Goal: Use online tool/utility: Use online tool/utility

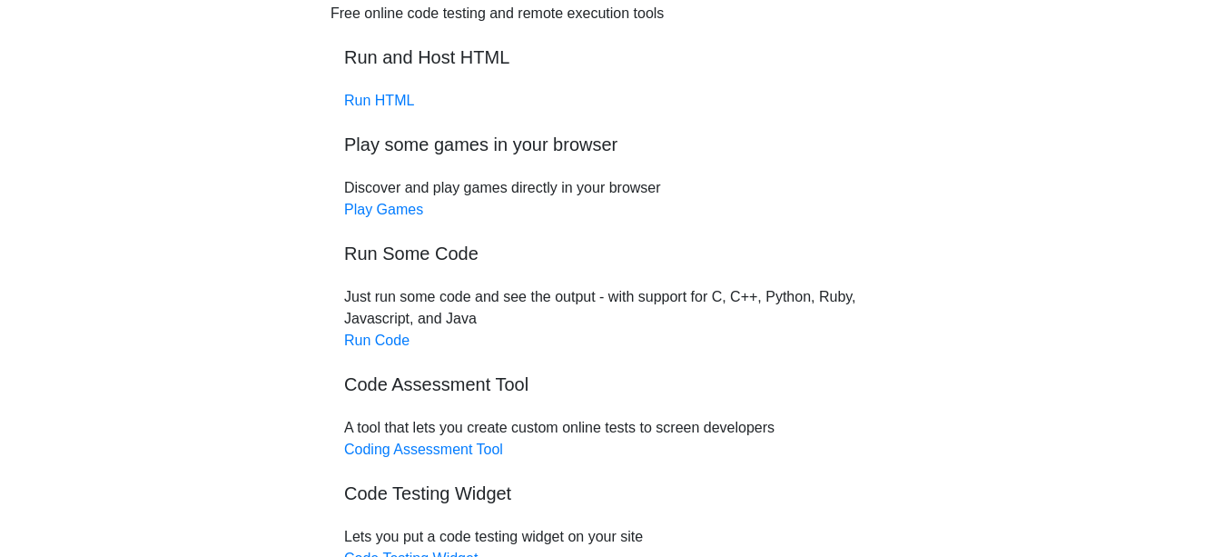
scroll to position [91, 0]
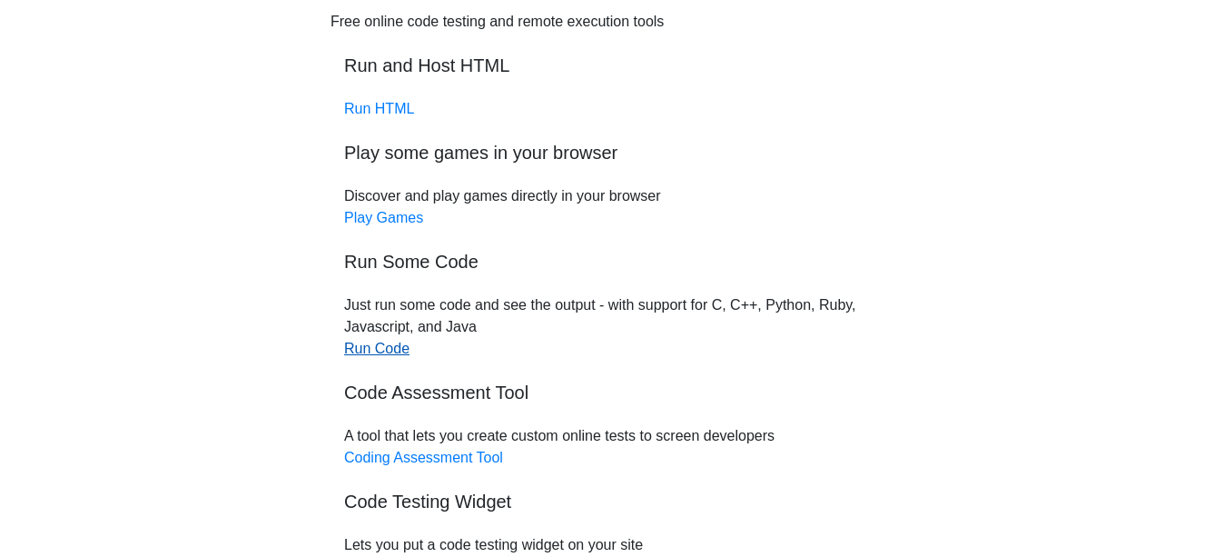
click at [392, 351] on link "Run Code" at bounding box center [376, 348] width 65 height 15
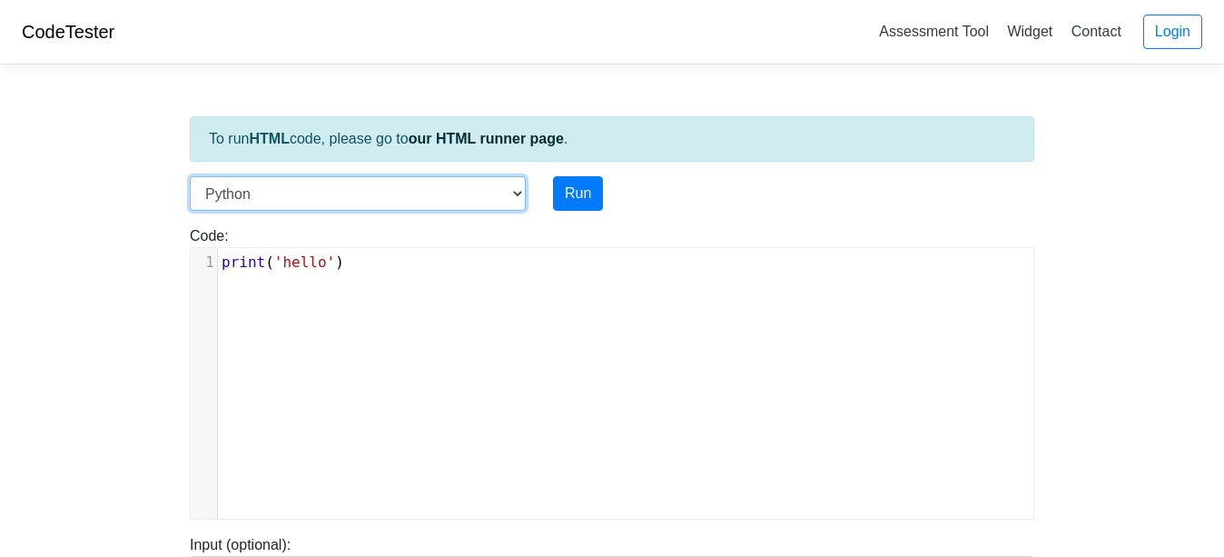
click at [278, 193] on select "C C++ Go Java Javascript Python Ruby" at bounding box center [358, 193] width 336 height 35
select select "c"
click at [190, 176] on select "C C++ Go Java Javascript Python Ruby" at bounding box center [358, 193] width 336 height 35
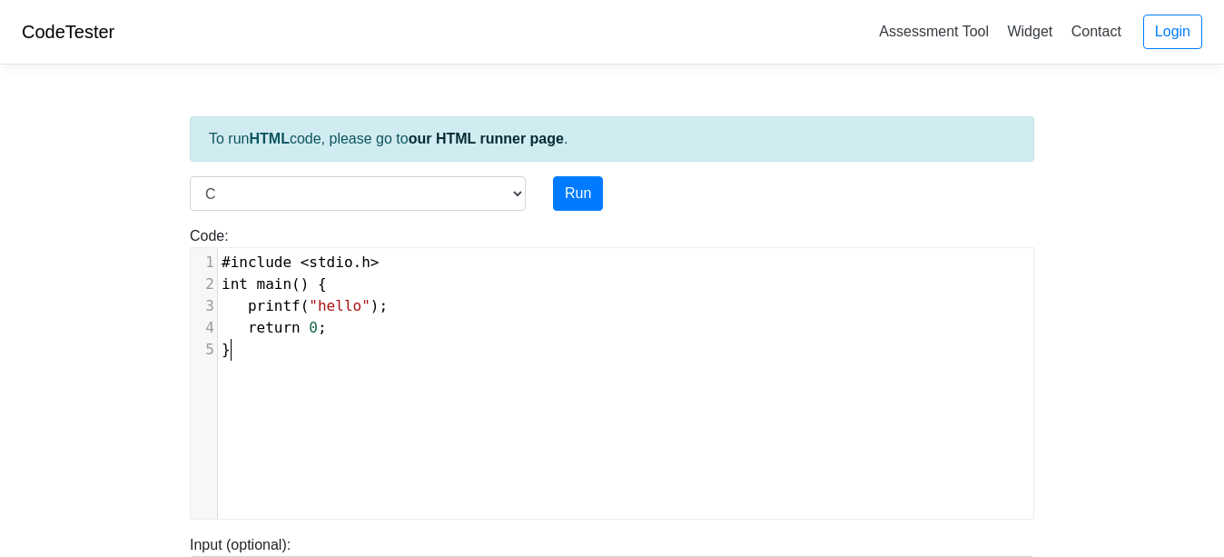
scroll to position [7, 0]
type textarea "#include <stdio.h> int main() { printf("hello"); return 0; }"
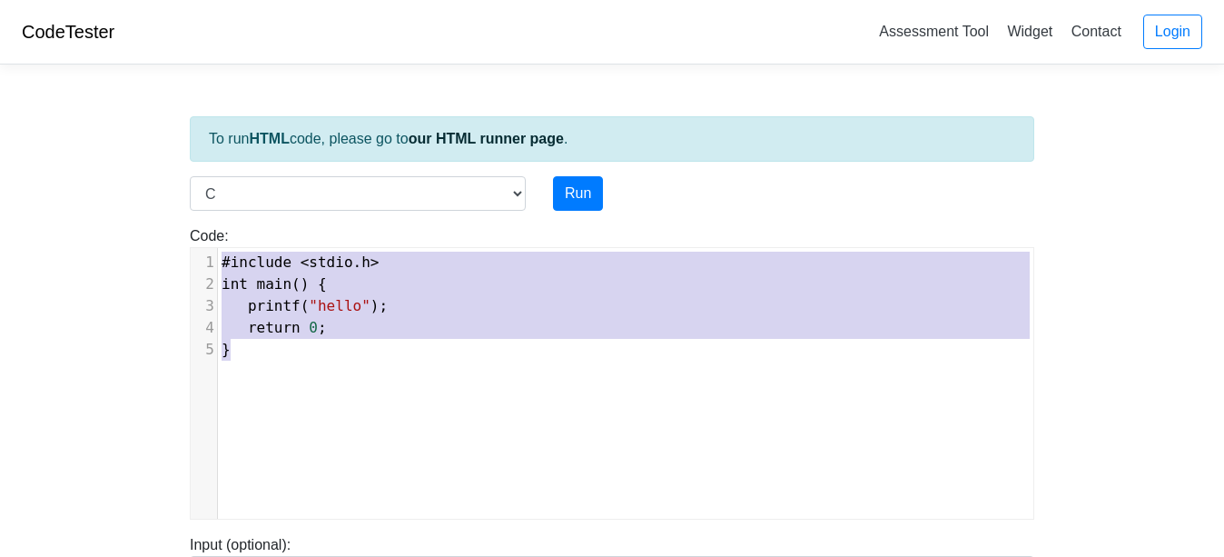
drag, startPoint x: 311, startPoint y: 362, endPoint x: 178, endPoint y: 224, distance: 191.4
click at [178, 225] on div "Code: #include <stdio.h> int main() { printf("hello"); return 0; } #include <st…" at bounding box center [612, 372] width 872 height 294
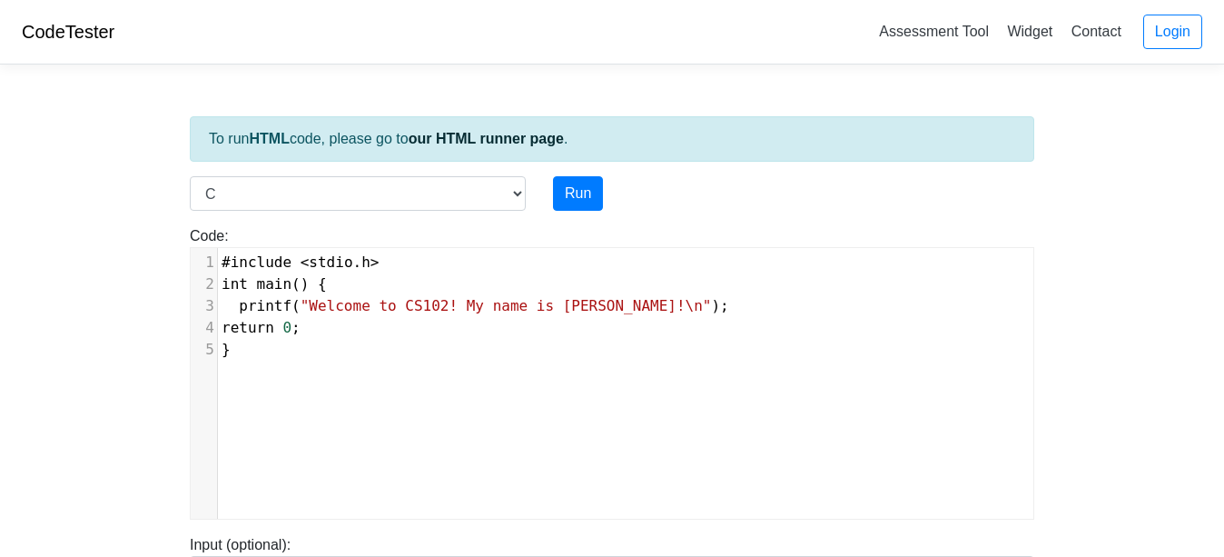
scroll to position [114, 0]
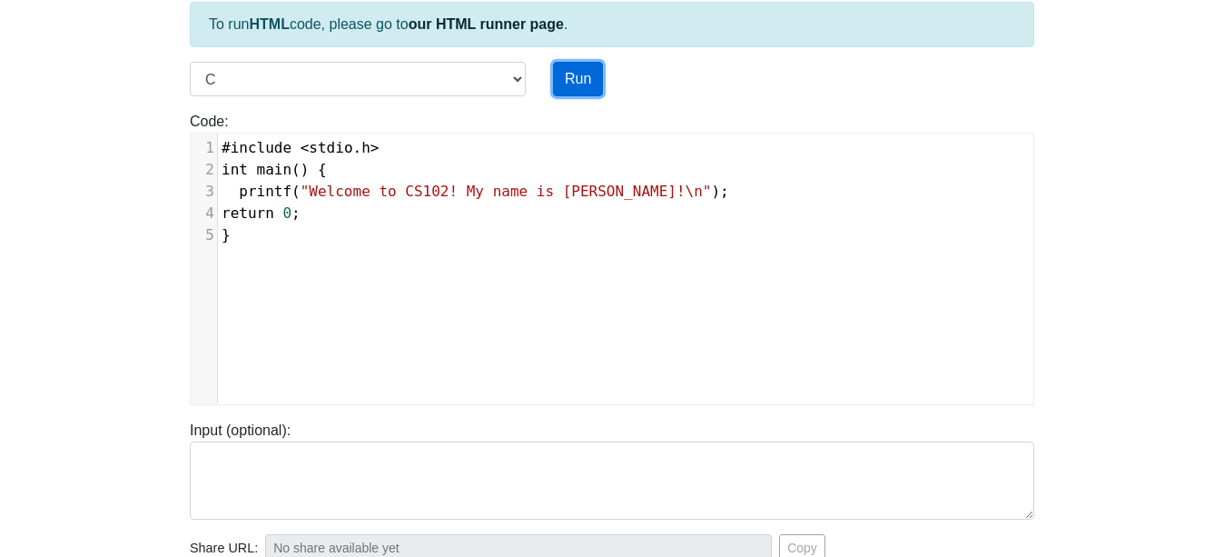
click at [576, 66] on button "Run" at bounding box center [578, 79] width 50 height 35
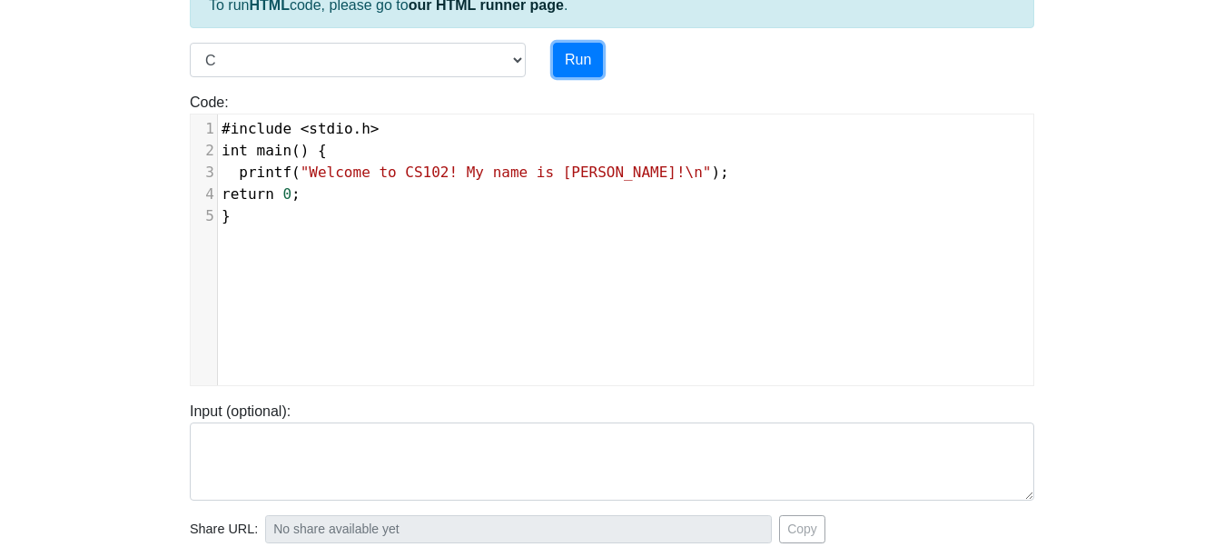
type input "https://codetester.io/runner?s=KxzKy0kLl1"
type textarea "Stdout: Welcome to CS102! My name is Emily!"
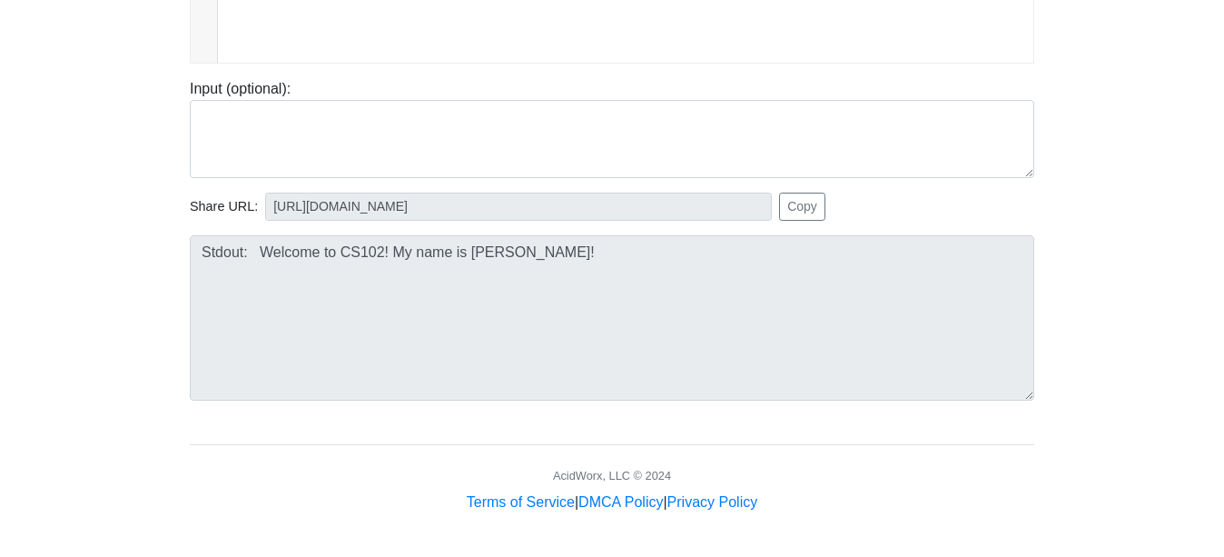
scroll to position [0, 0]
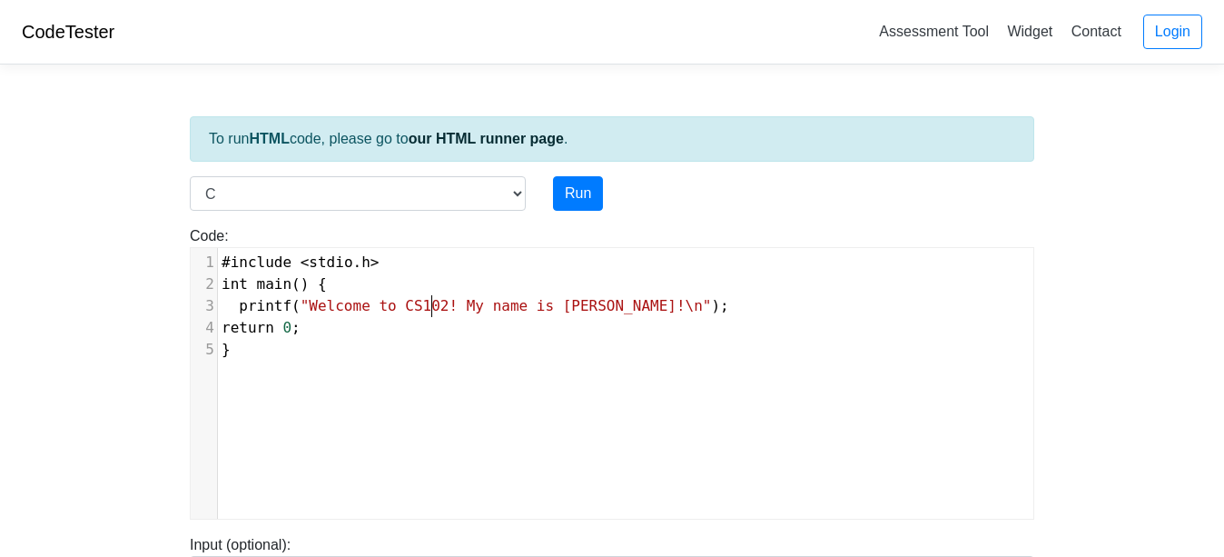
click at [433, 314] on pre "printf ( "Welcome to CS102! My name is Emily!\n" );" at bounding box center [626, 306] width 816 height 22
type textarea "0"
click at [609, 184] on div "Run" at bounding box center [648, 193] width 218 height 35
click at [589, 188] on button "Run" at bounding box center [578, 193] width 50 height 35
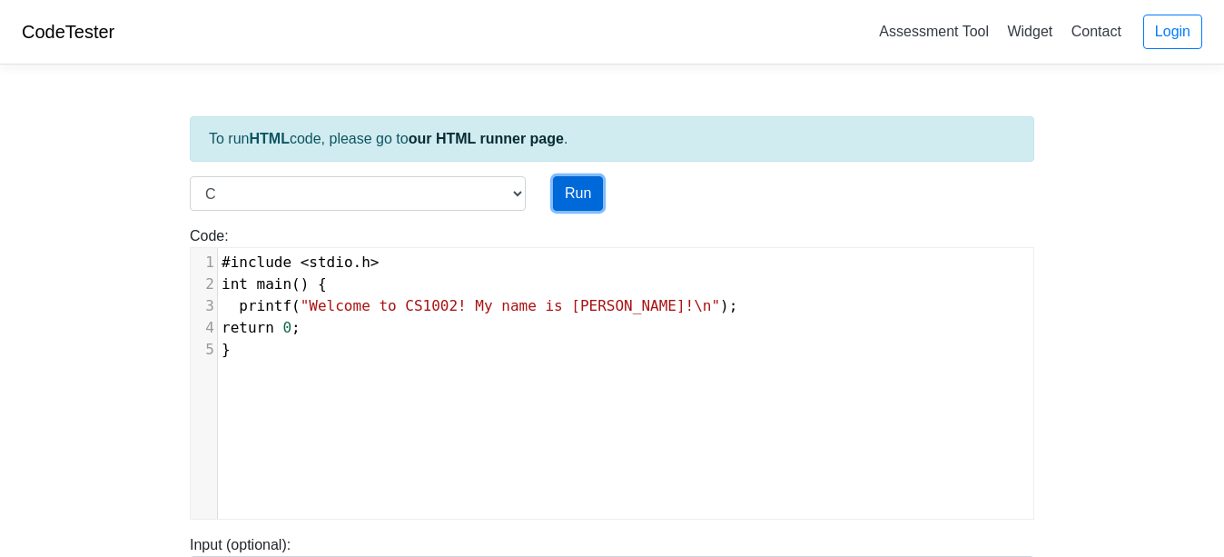
scroll to position [456, 0]
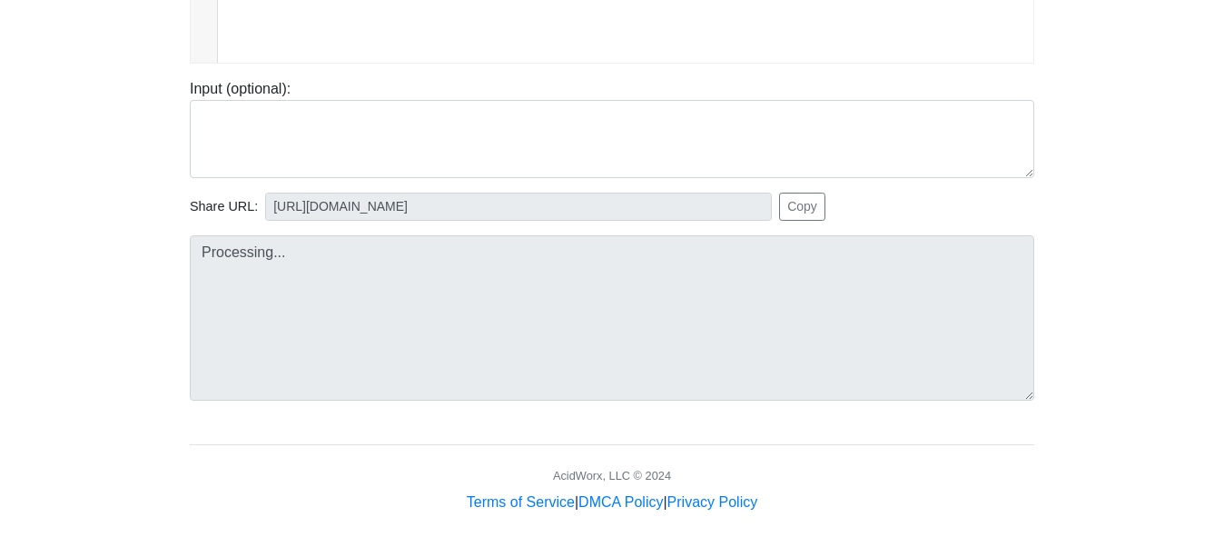
type input "https://codetester.io/runner?s=yGzRgY1qWJ"
type textarea "Stdout: Welcome to CS1002! My name is Emily!"
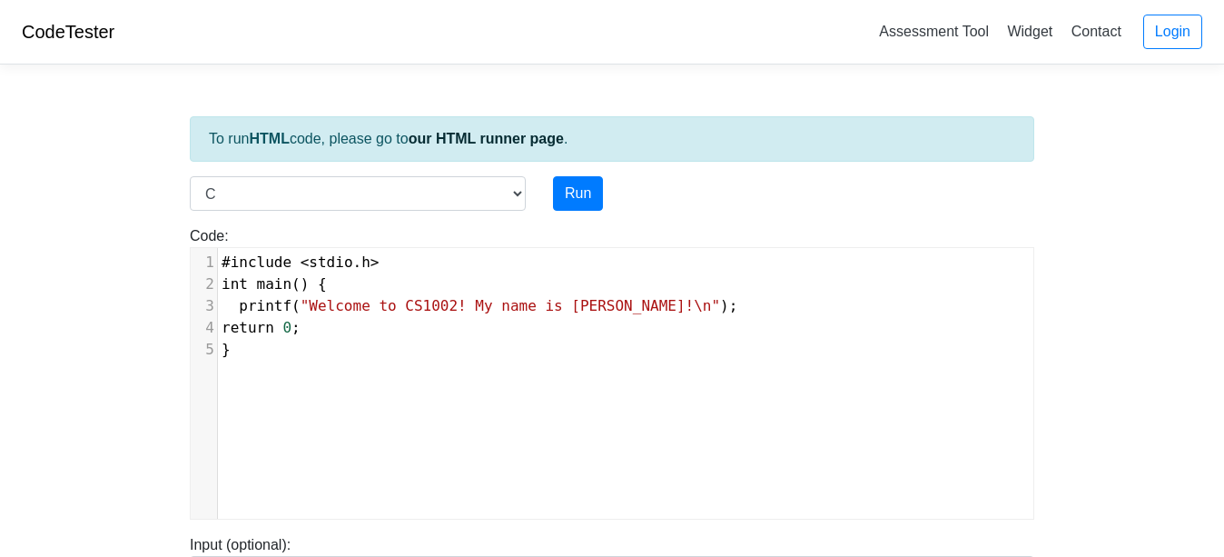
click at [437, 315] on pre "printf ( "Welcome to CS1002! My name is Emily!\n" );" at bounding box center [626, 306] width 816 height 22
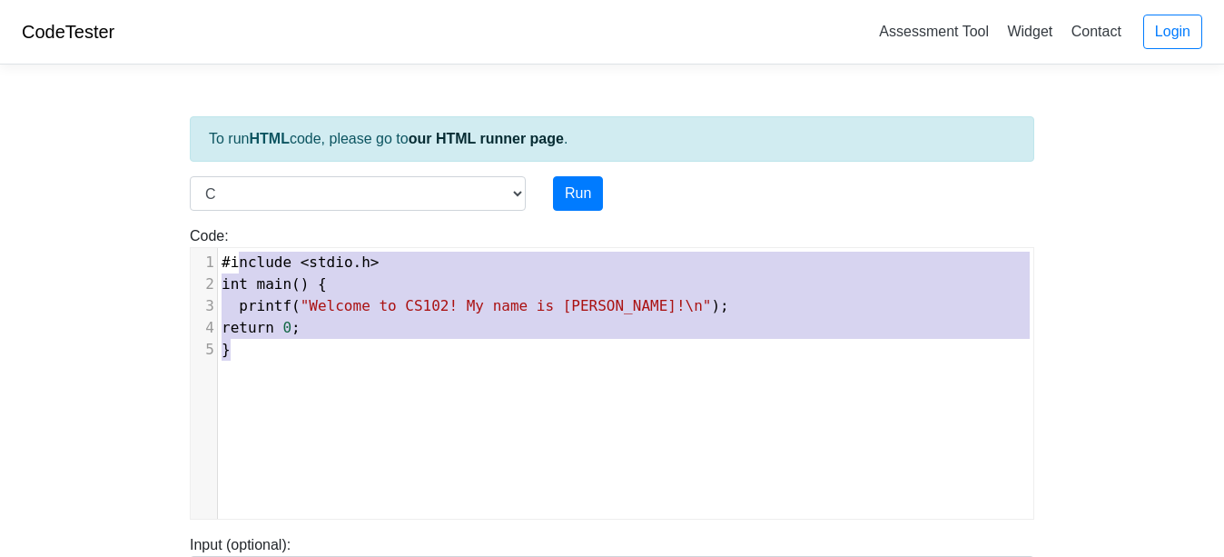
type textarea "#include <stdio.h> int main() { printf("Welcome to CS102! My name is Emily!\n")…"
drag, startPoint x: 546, startPoint y: 378, endPoint x: 198, endPoint y: 221, distance: 381.7
click at [198, 221] on div "Code: #include <stdio.h> int main() { printf("hello"); return 0; } #include <st…" at bounding box center [612, 365] width 872 height 309
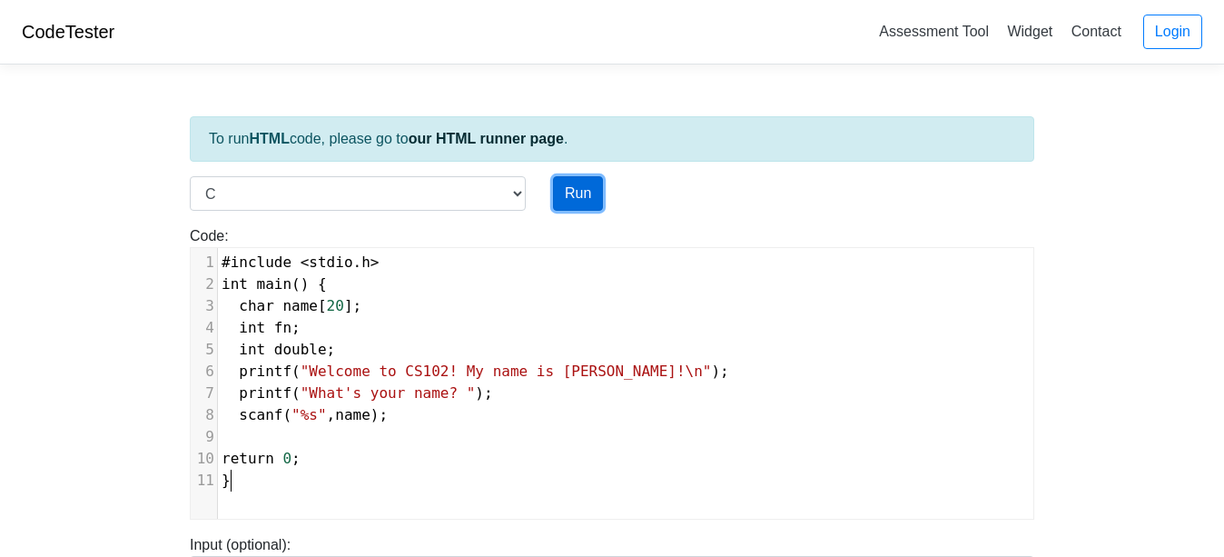
click at [583, 200] on button "Run" at bounding box center [578, 193] width 50 height 35
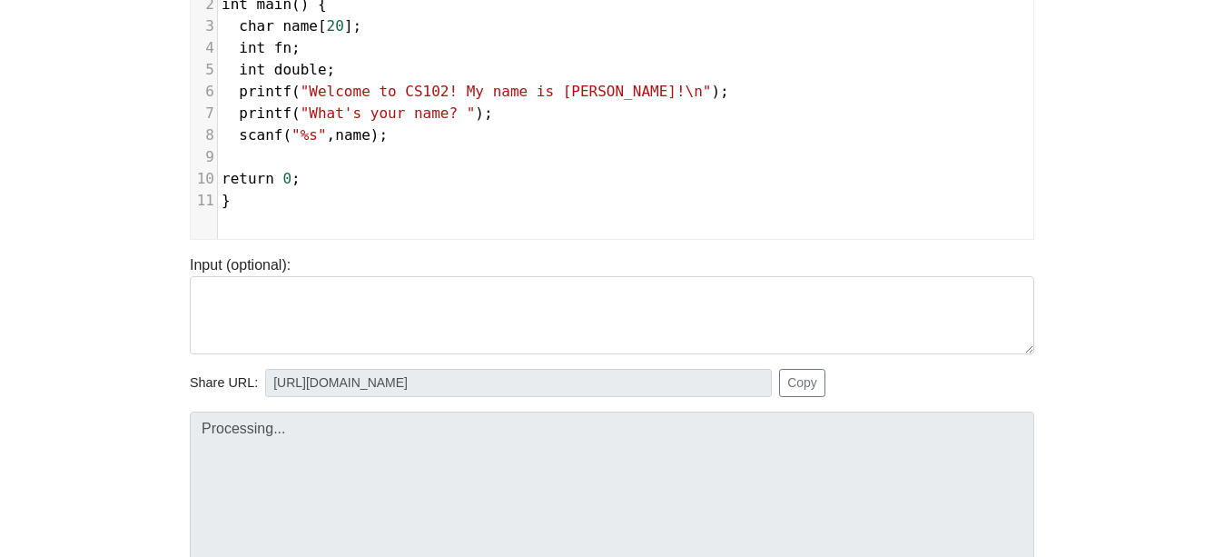
scroll to position [456, 0]
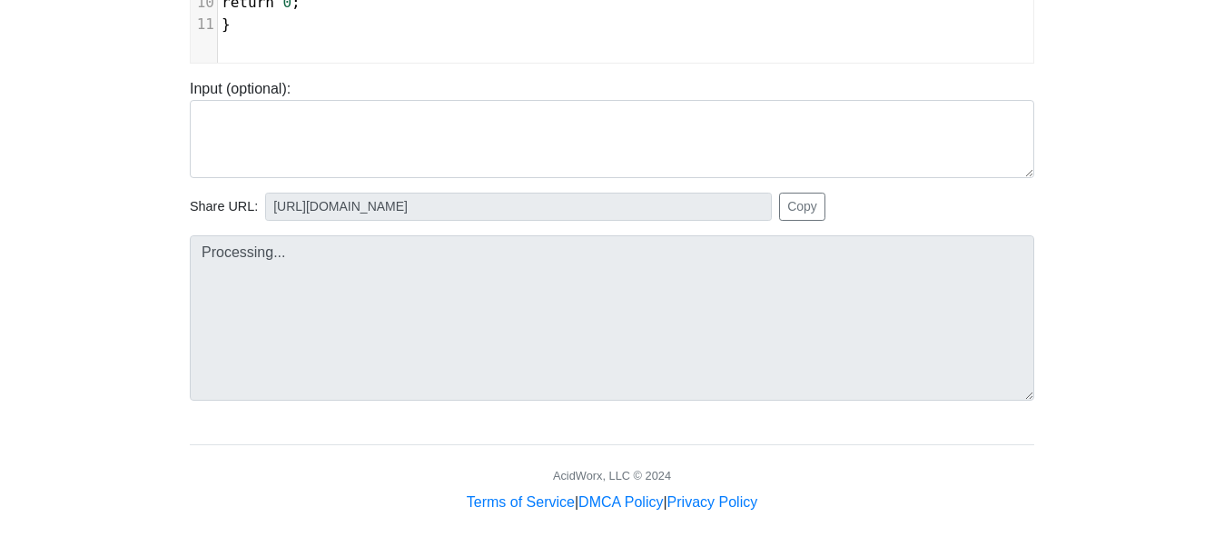
type input "https://codetester.io/runner?s=4MX6o2DVzo"
type textarea "Submission status: Compilation Error Compile Output: main.c: In function ‘main’…"
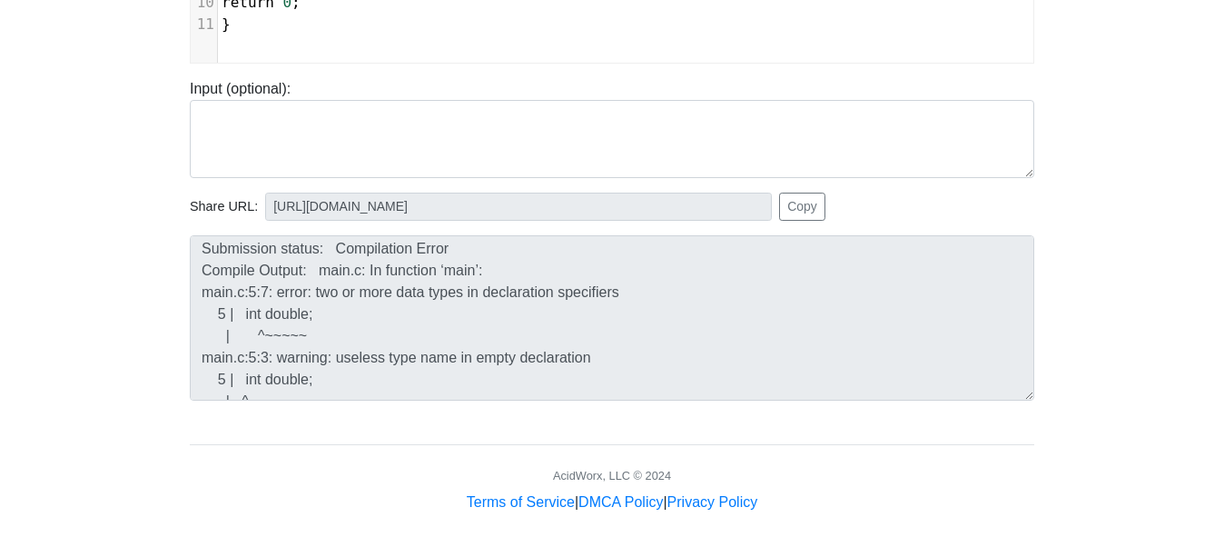
scroll to position [0, 0]
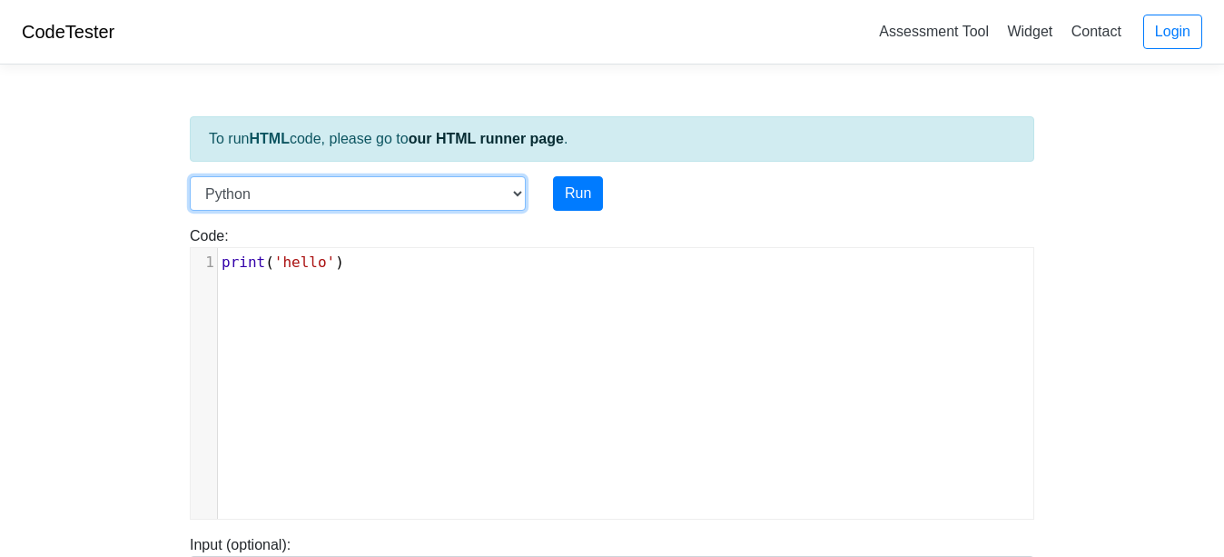
click at [325, 186] on select "C C++ Go Java Javascript Python Ruby" at bounding box center [358, 193] width 336 height 35
select select "c"
click at [190, 176] on select "C C++ Go Java Javascript Python Ruby" at bounding box center [358, 193] width 336 height 35
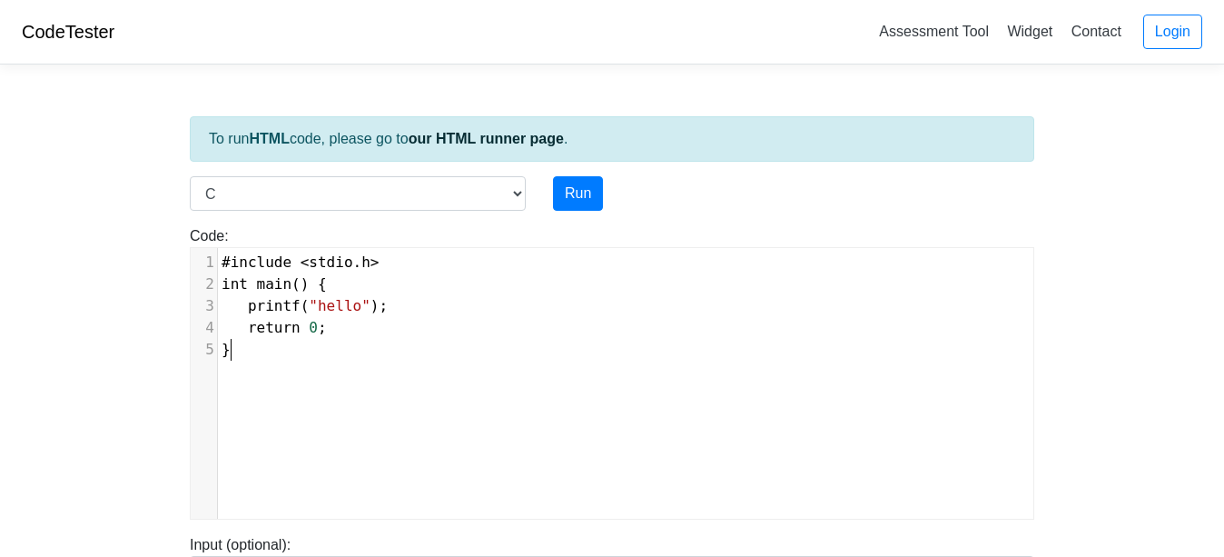
scroll to position [7, 0]
type textarea "#include <stdio.h> int main() { printf("hello"); return 0; }"
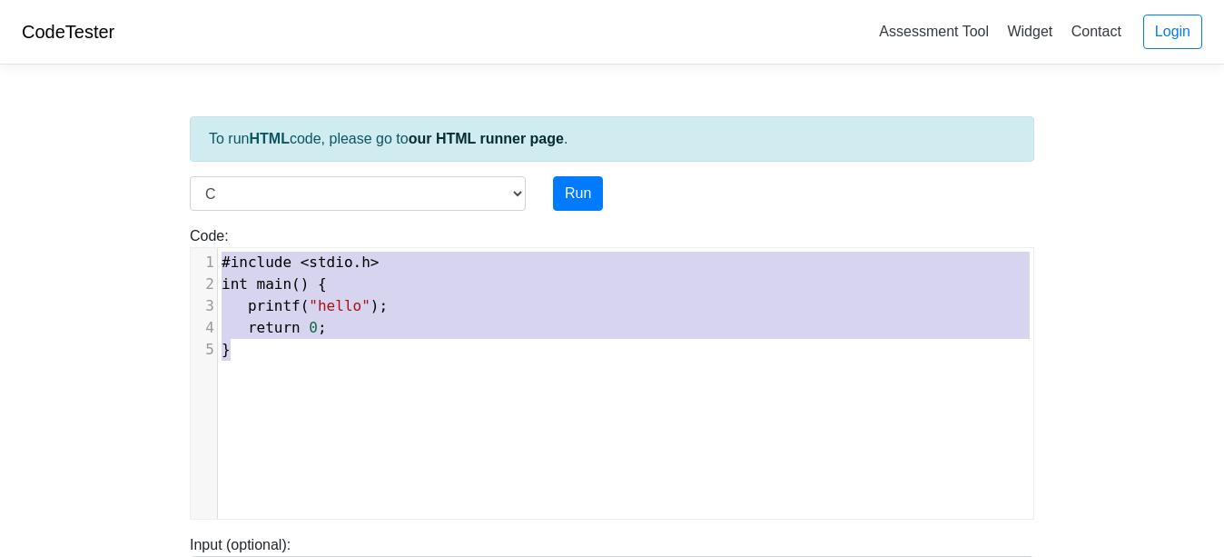
drag, startPoint x: 307, startPoint y: 364, endPoint x: 213, endPoint y: 238, distance: 157.7
click at [213, 238] on div "Code: #include <stdio.h> int main() { printf("hello"); return 0; } #include <st…" at bounding box center [612, 372] width 872 height 294
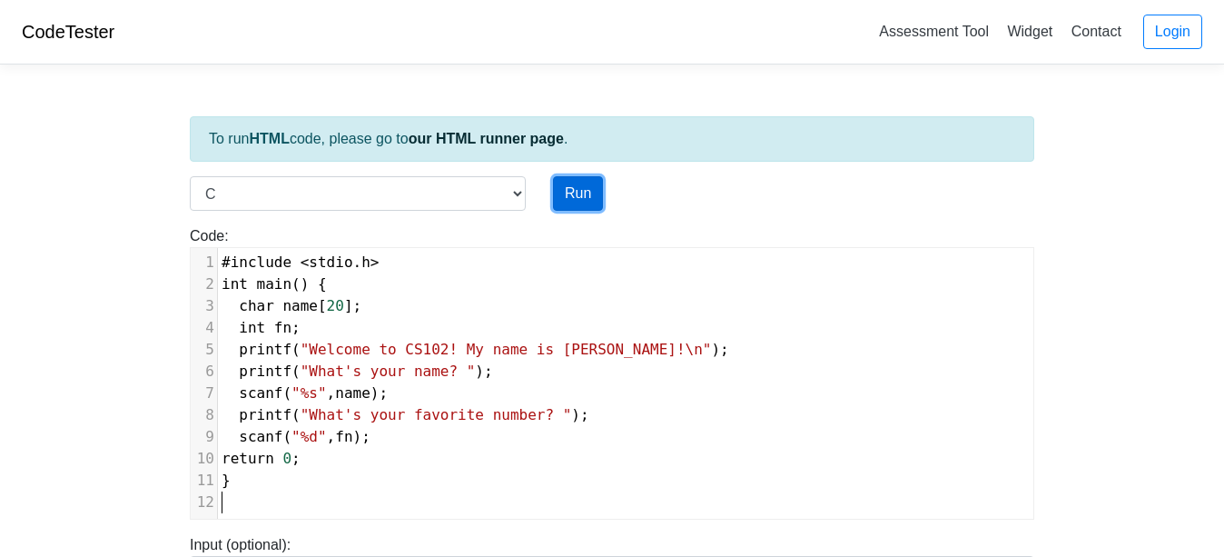
click at [574, 192] on button "Run" at bounding box center [578, 193] width 50 height 35
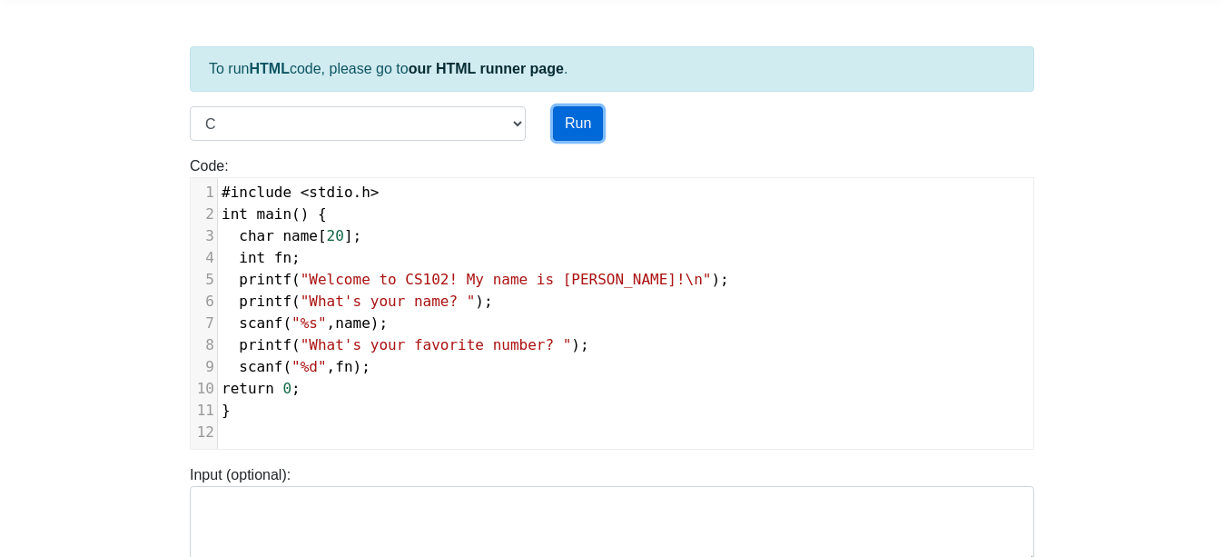
type input "https://codetester.io/runner?s=dYWNG6A3l5"
type textarea "Stdout: Welcome to CS102! My name is Emily! What's your name? What's your favor…"
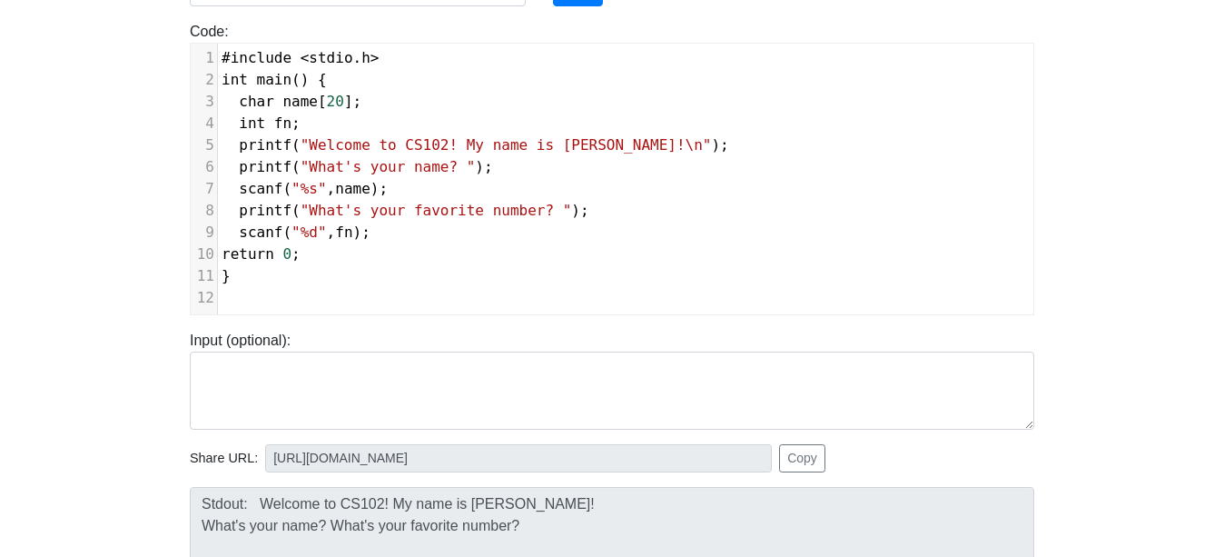
scroll to position [221, 0]
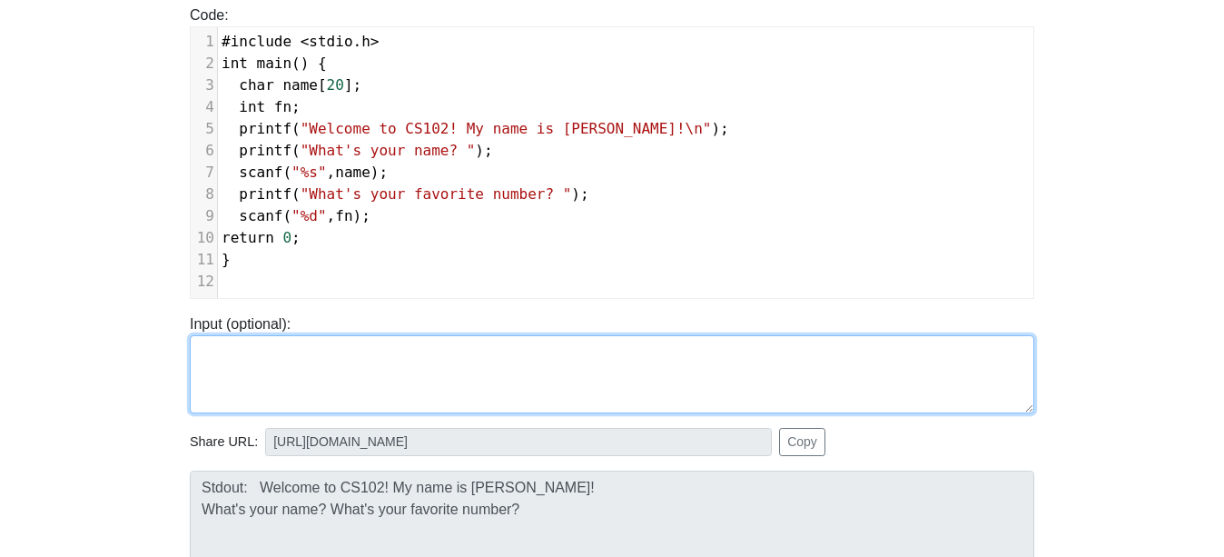
click at [355, 382] on textarea at bounding box center [612, 374] width 845 height 78
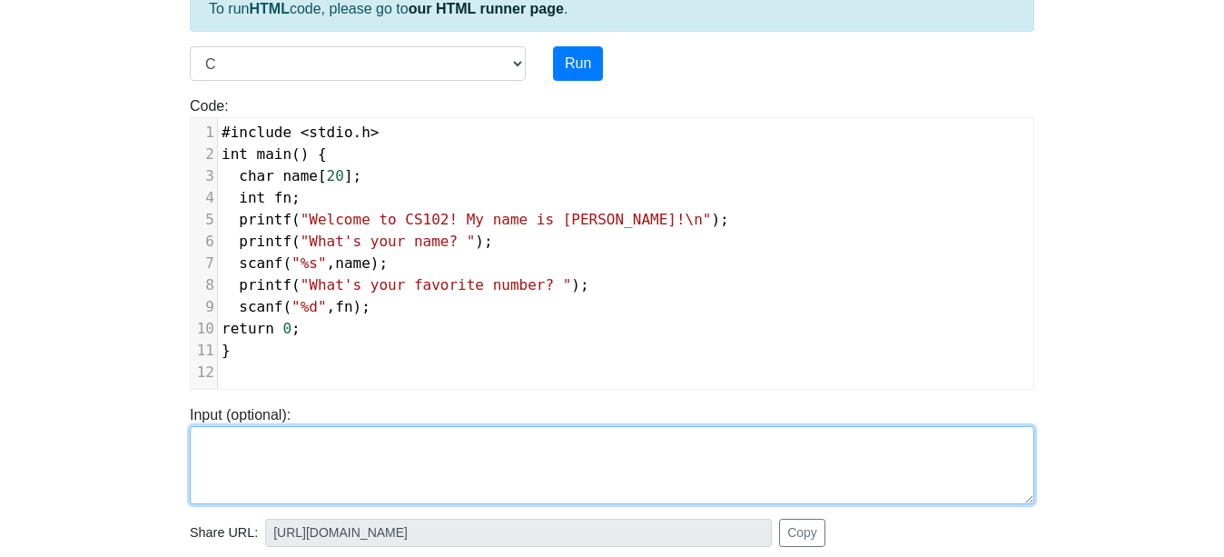
scroll to position [127, 0]
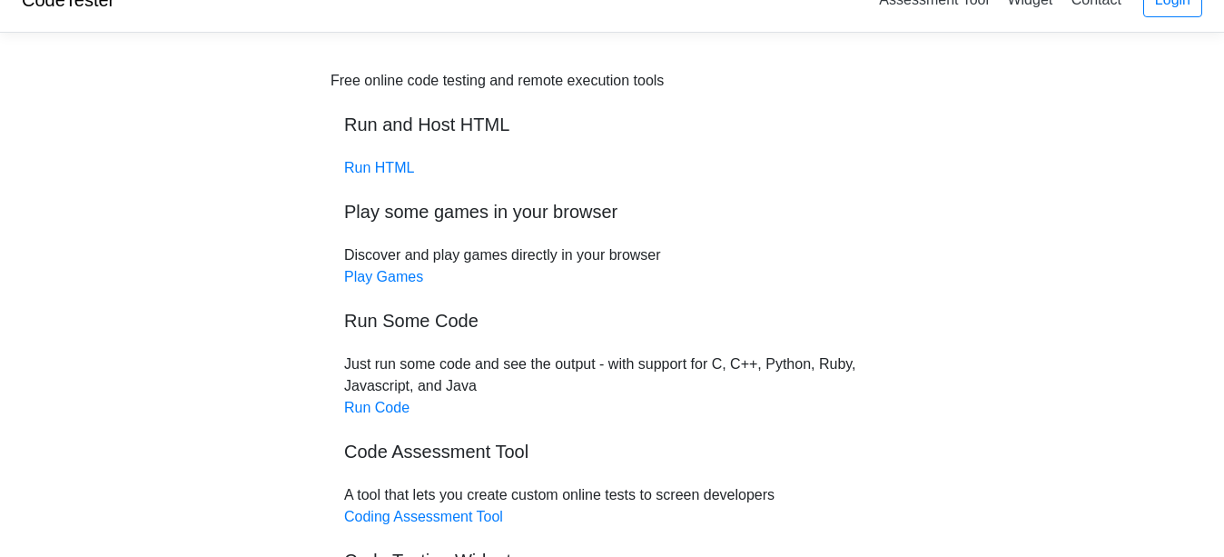
scroll to position [38, 0]
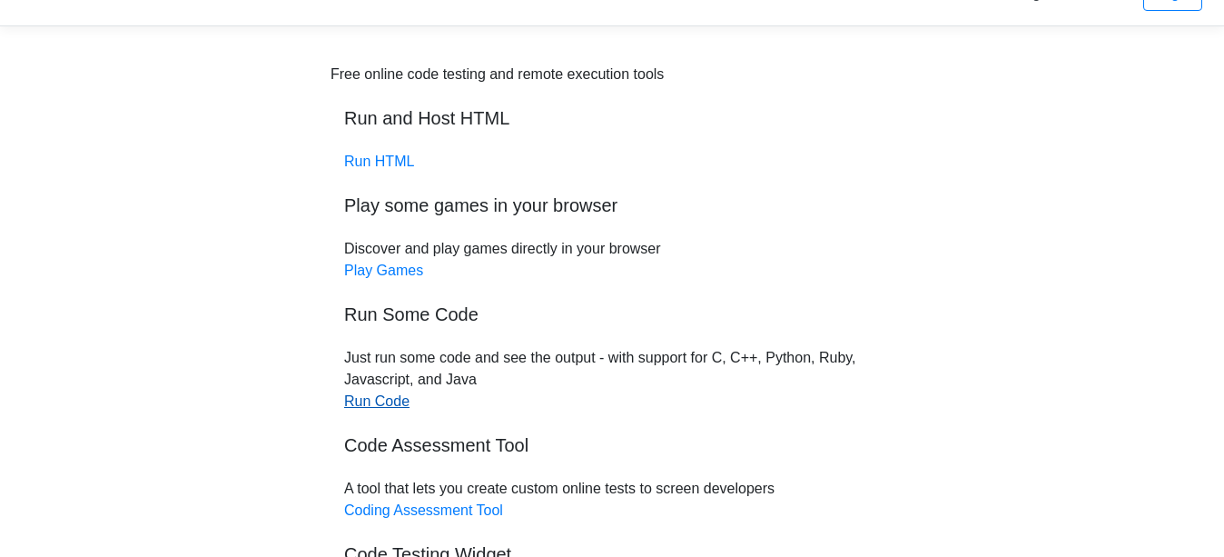
click at [398, 400] on link "Run Code" at bounding box center [376, 400] width 65 height 15
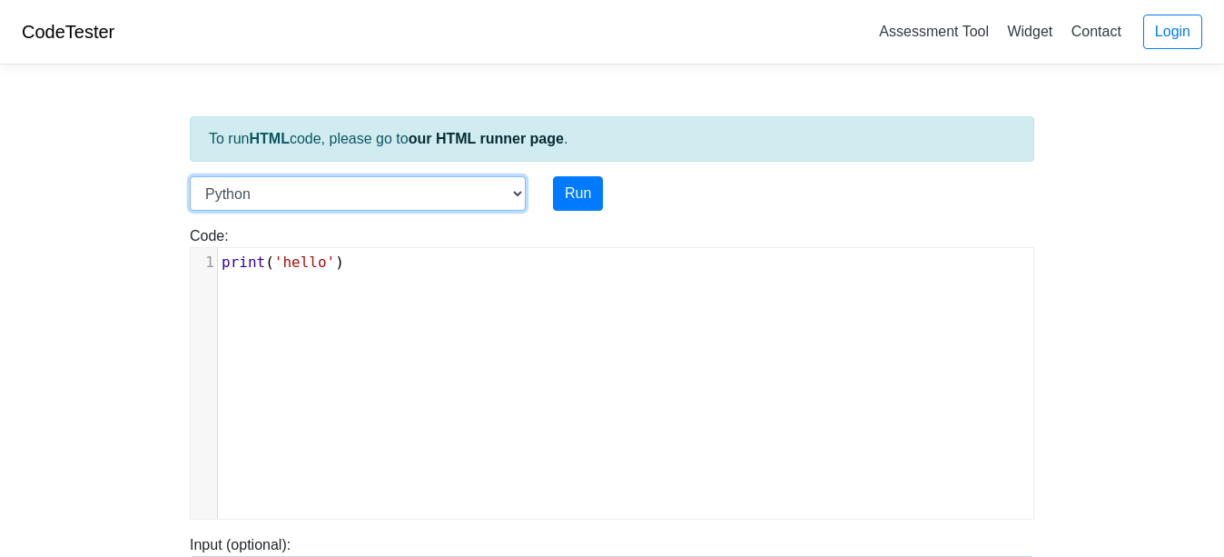
click at [330, 185] on select "C C++ Go Java Javascript Python Ruby" at bounding box center [358, 193] width 336 height 35
select select "c"
click at [190, 176] on select "C C++ Go Java Javascript Python Ruby" at bounding box center [358, 193] width 336 height 35
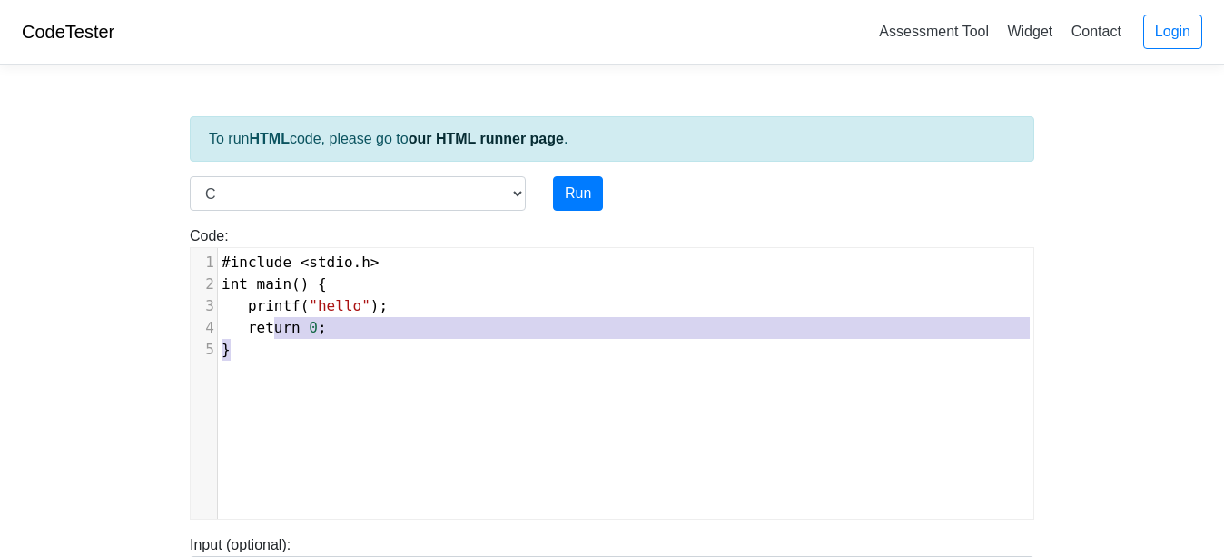
scroll to position [7, 0]
type textarea "#include <stdio.h> int main() { printf("hello"); return 0; }"
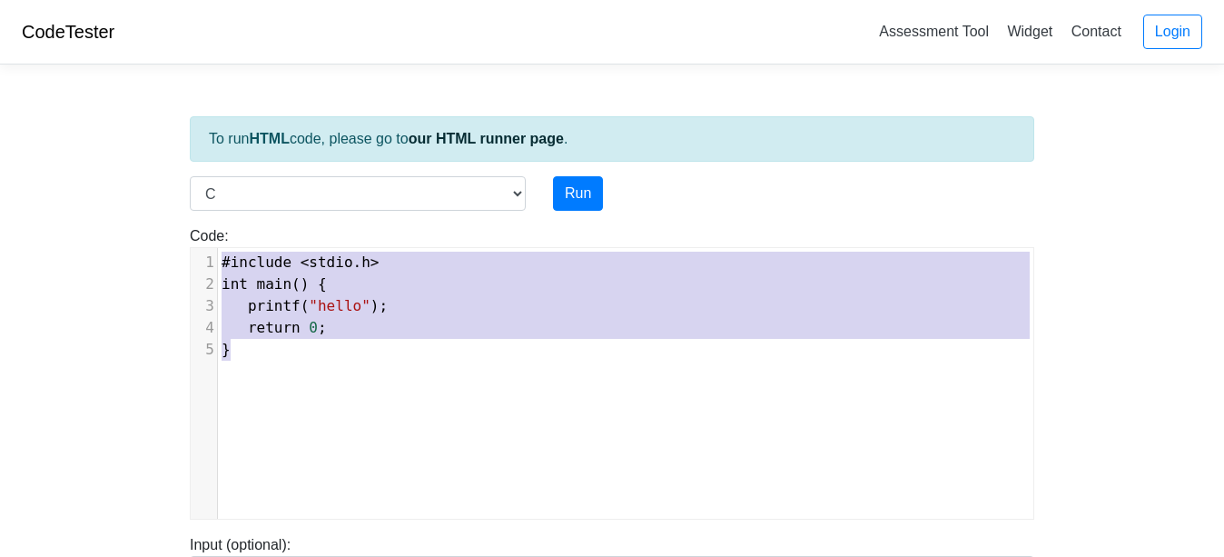
drag, startPoint x: 360, startPoint y: 416, endPoint x: 193, endPoint y: 236, distance: 244.9
click at [193, 236] on div "Code: #include <stdio.h> int main() { printf("hello"); return 0; } #include <st…" at bounding box center [612, 372] width 872 height 294
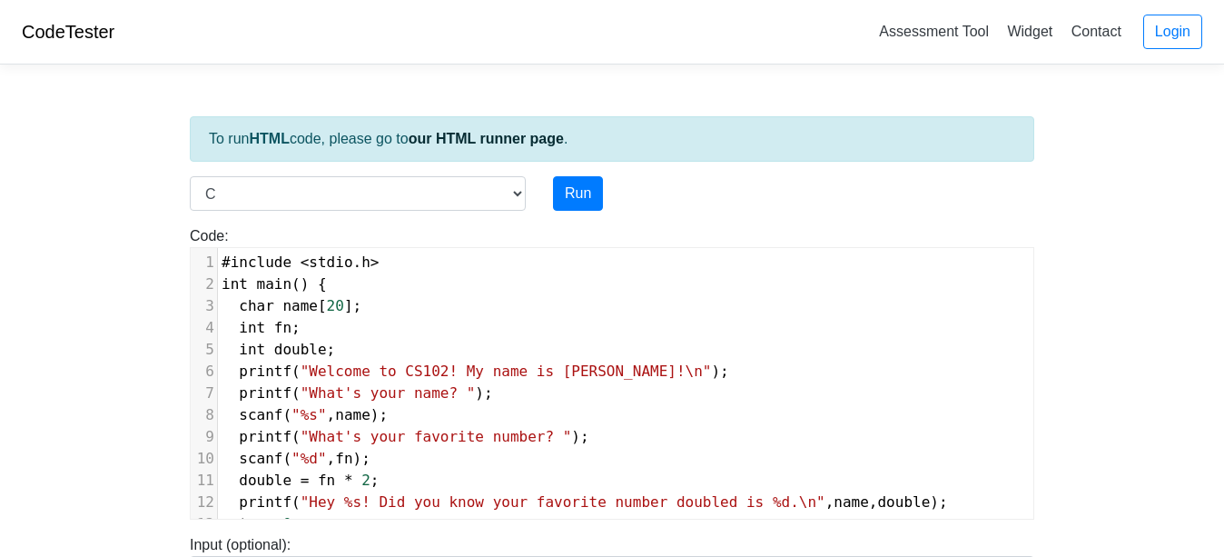
scroll to position [42, 0]
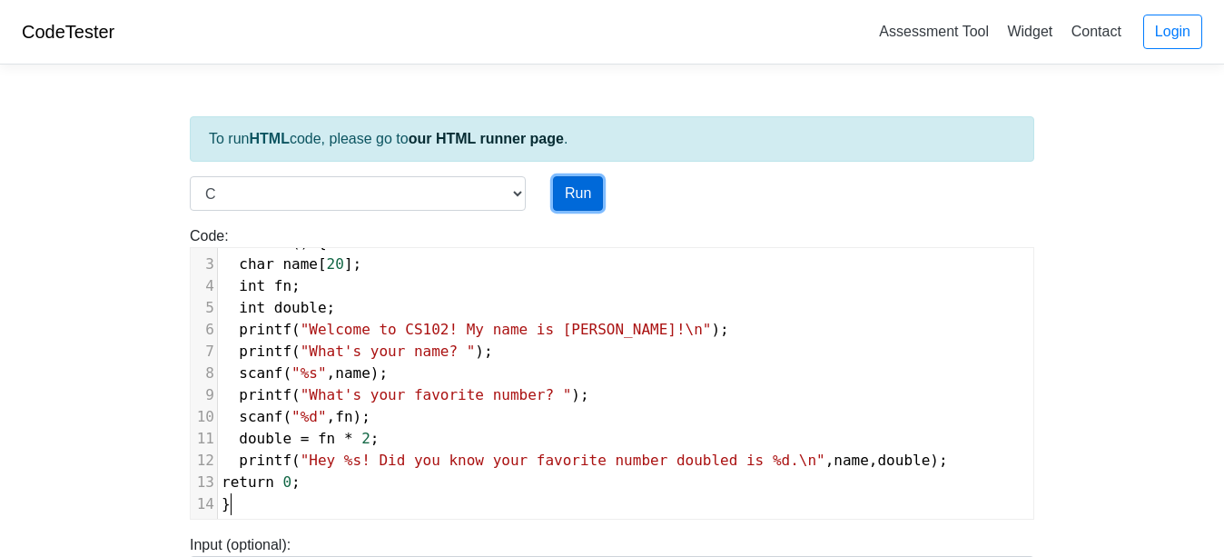
click at [581, 207] on button "Run" at bounding box center [578, 193] width 50 height 35
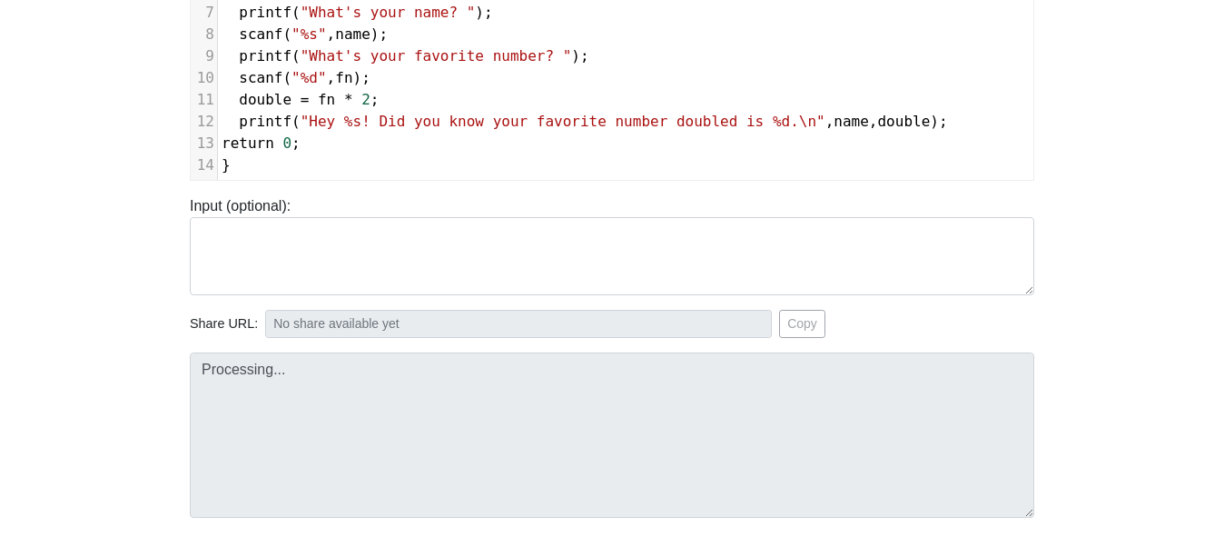
type input "https://codetester.io/runner?s=N8lGQn6oz2"
type textarea "Submission status: Compilation Error Compile Output: main.c: In function ‘main’…"
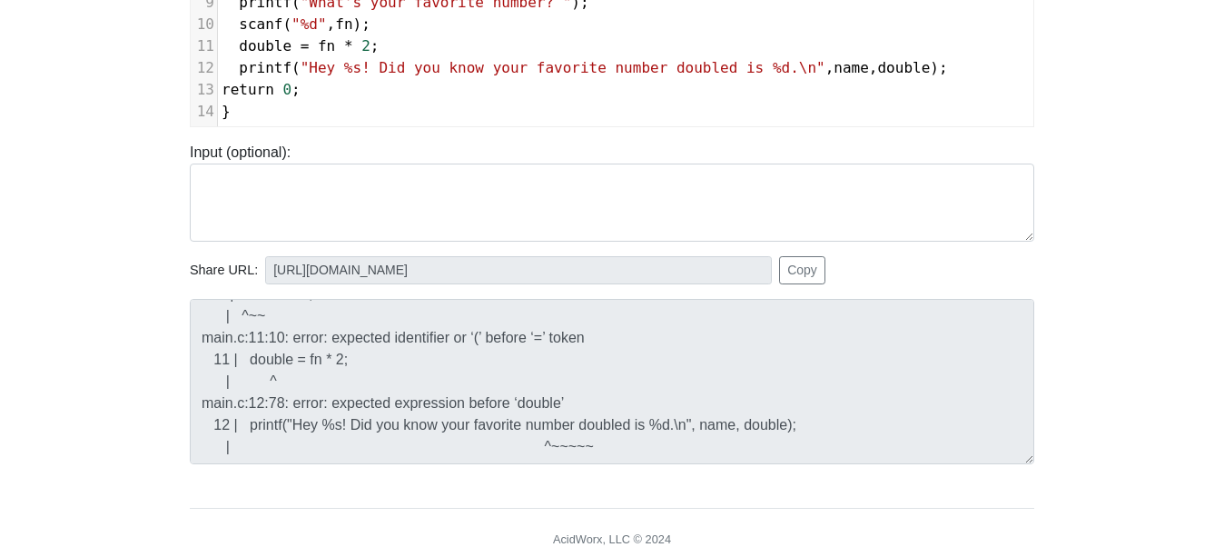
scroll to position [193, 0]
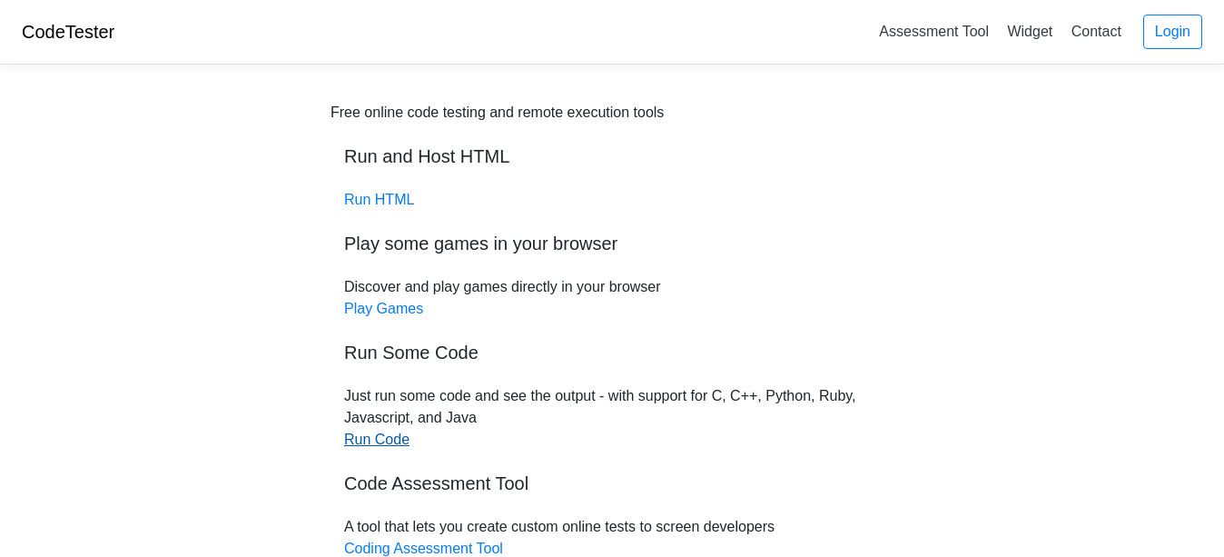
click at [392, 443] on link "Run Code" at bounding box center [376, 438] width 65 height 15
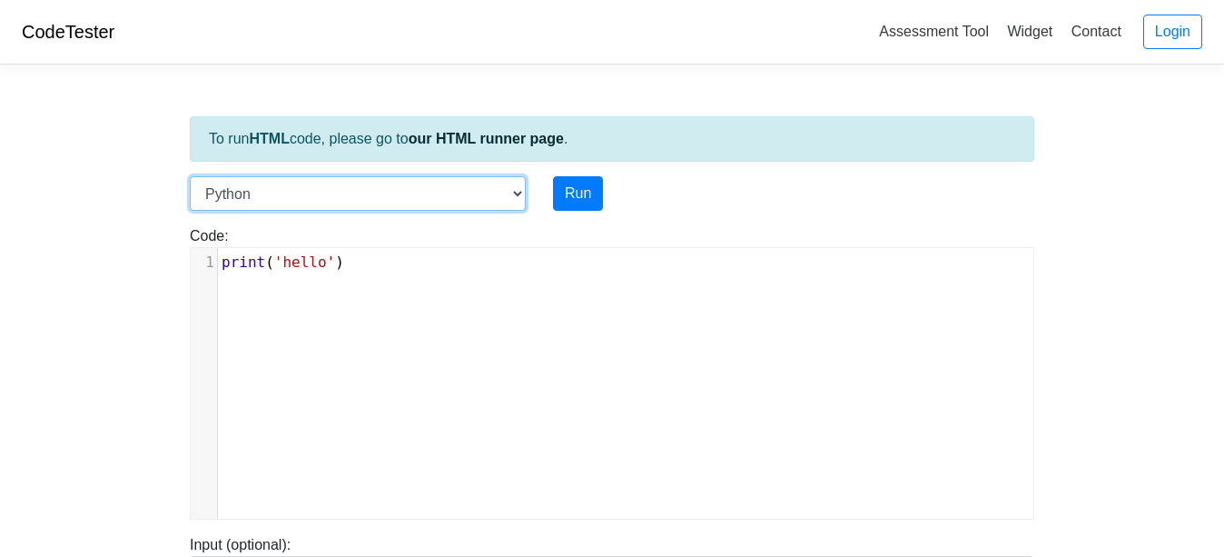
click at [378, 199] on select "C C++ Go Java Javascript Python Ruby" at bounding box center [358, 193] width 336 height 35
select select "c"
click at [190, 176] on select "C C++ Go Java Javascript Python Ruby" at bounding box center [358, 193] width 336 height 35
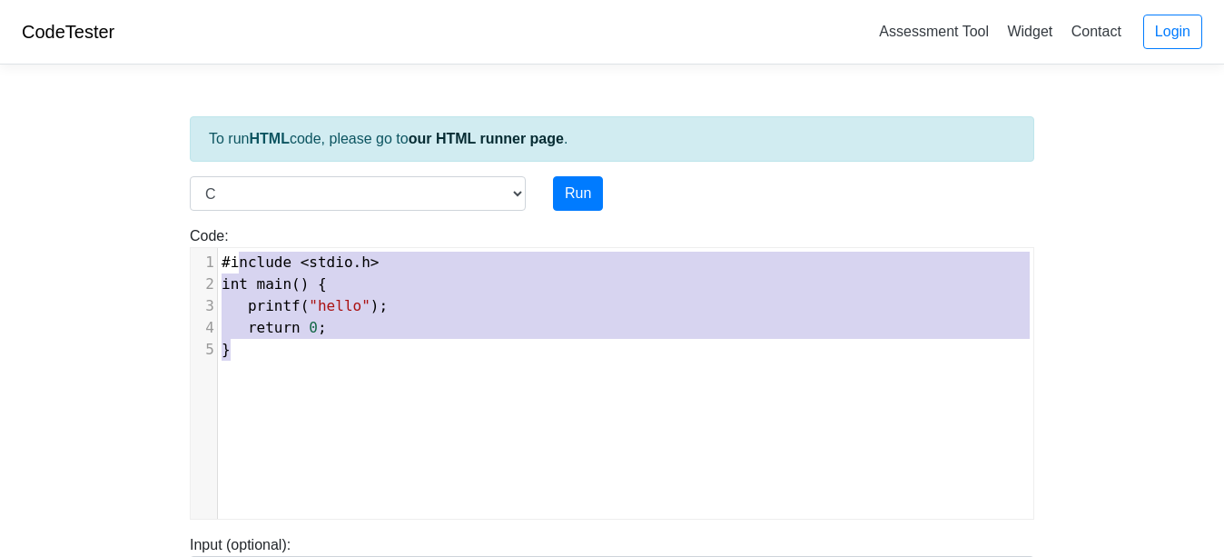
scroll to position [7, 0]
type textarea "#include <stdio.h> int main() { printf("hello"); return 0; }"
drag, startPoint x: 242, startPoint y: 260, endPoint x: 214, endPoint y: 221, distance: 47.6
click at [214, 221] on div "Code: #include <stdio.h> int main() { printf("hello"); return 0; } #include <st…" at bounding box center [612, 365] width 872 height 309
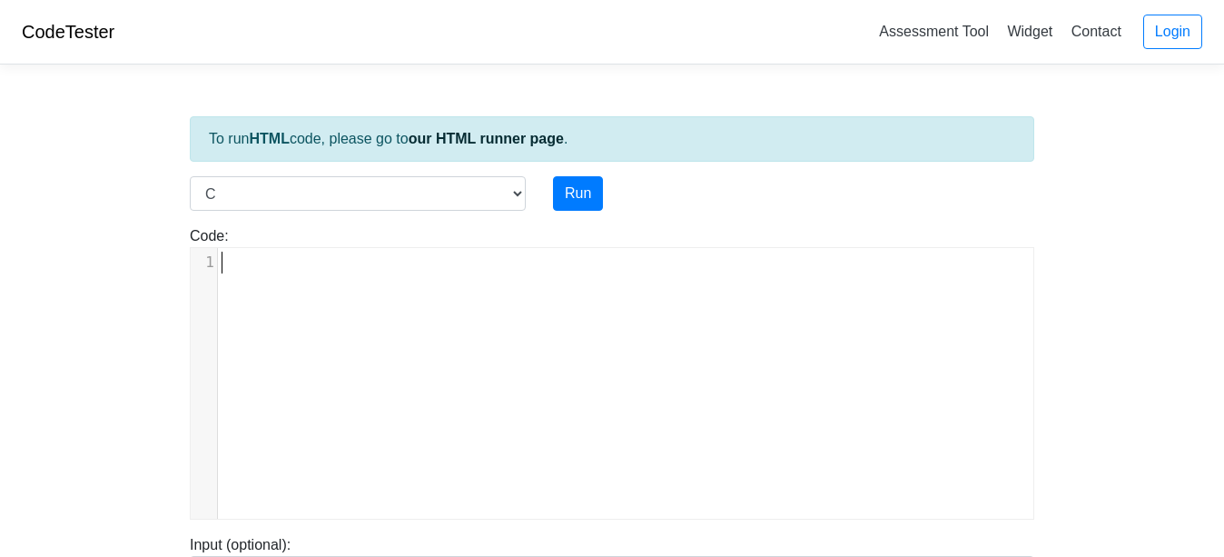
scroll to position [42, 0]
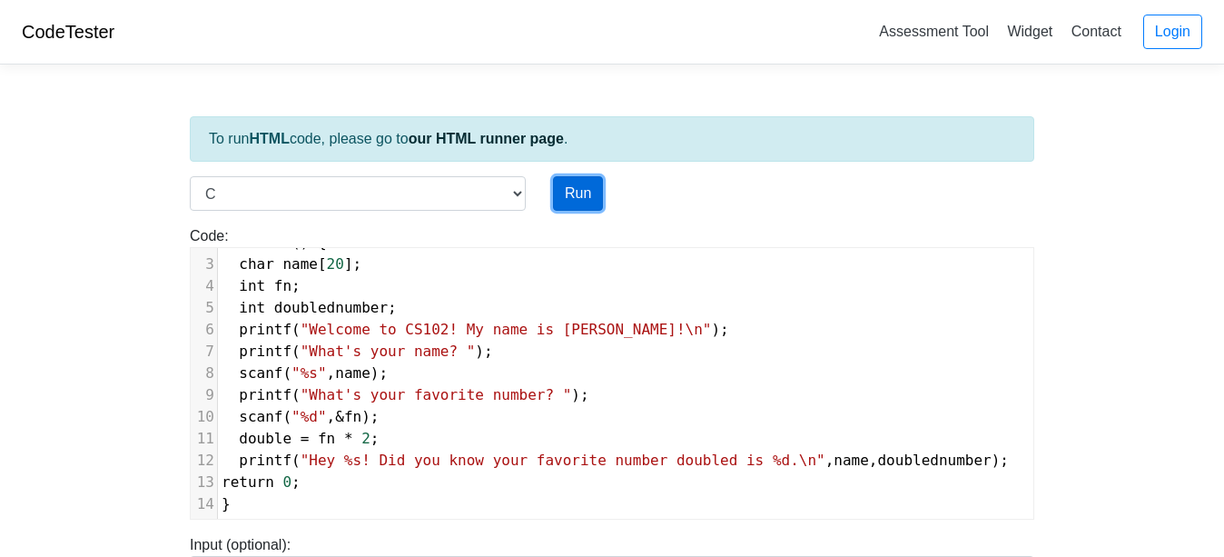
click at [588, 189] on button "Run" at bounding box center [578, 193] width 50 height 35
type input "[URL][DOMAIN_NAME]"
type textarea "Submission status: Compilation Error Compile Output: main.c: In function ‘main’…"
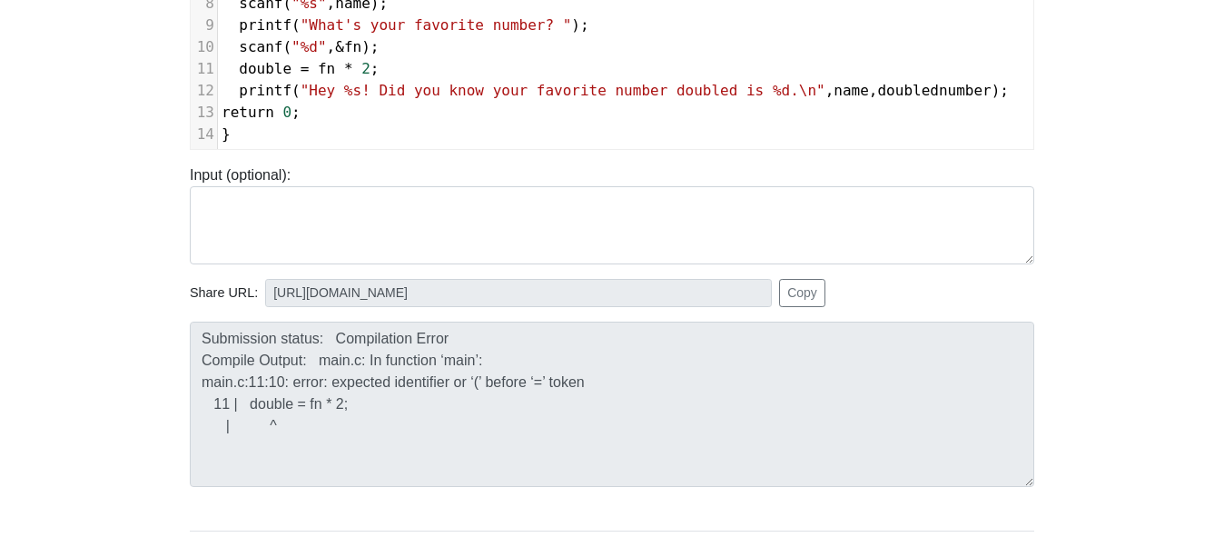
scroll to position [0, 0]
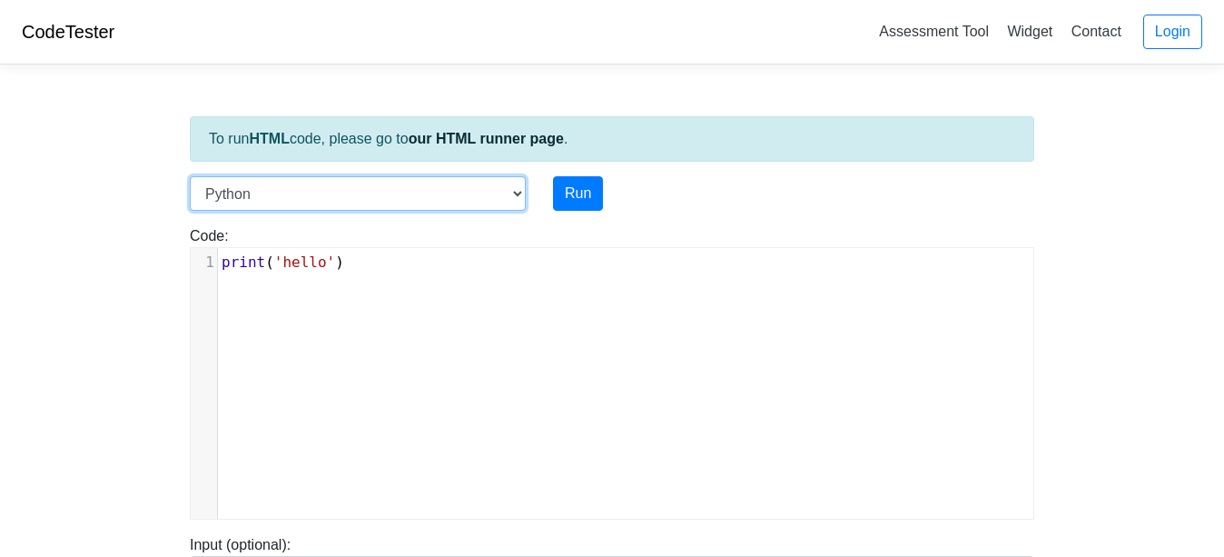
click at [330, 178] on select "C C++ Go Java Javascript Python Ruby" at bounding box center [358, 193] width 336 height 35
select select "c"
click at [190, 176] on select "C C++ Go Java Javascript Python Ruby" at bounding box center [358, 193] width 336 height 35
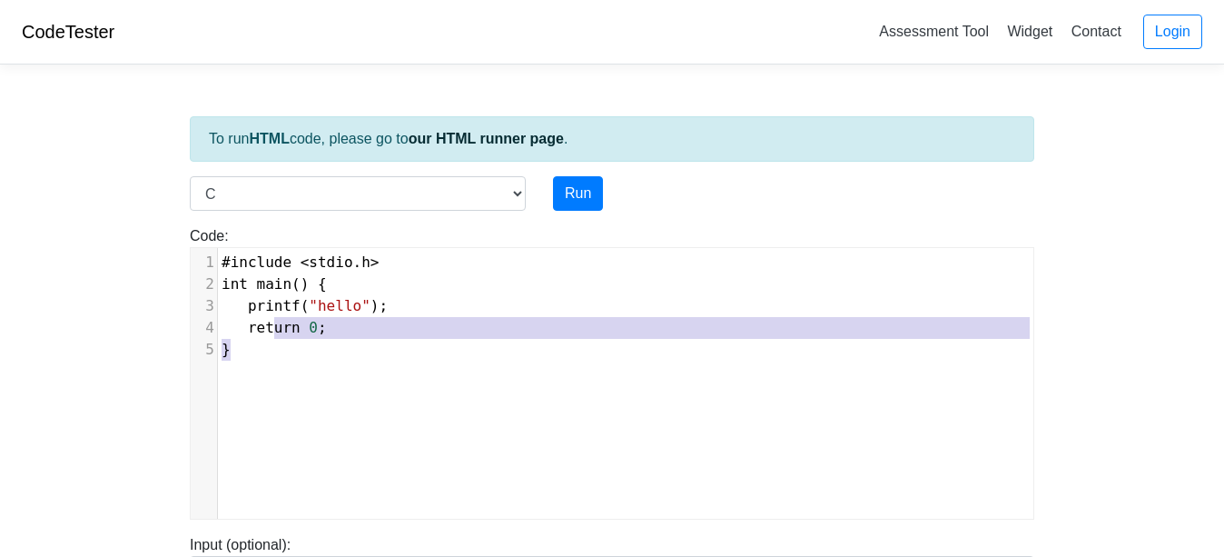
scroll to position [7, 0]
type textarea "#include <stdio.h> int main() { printf("hello"); return 0; }"
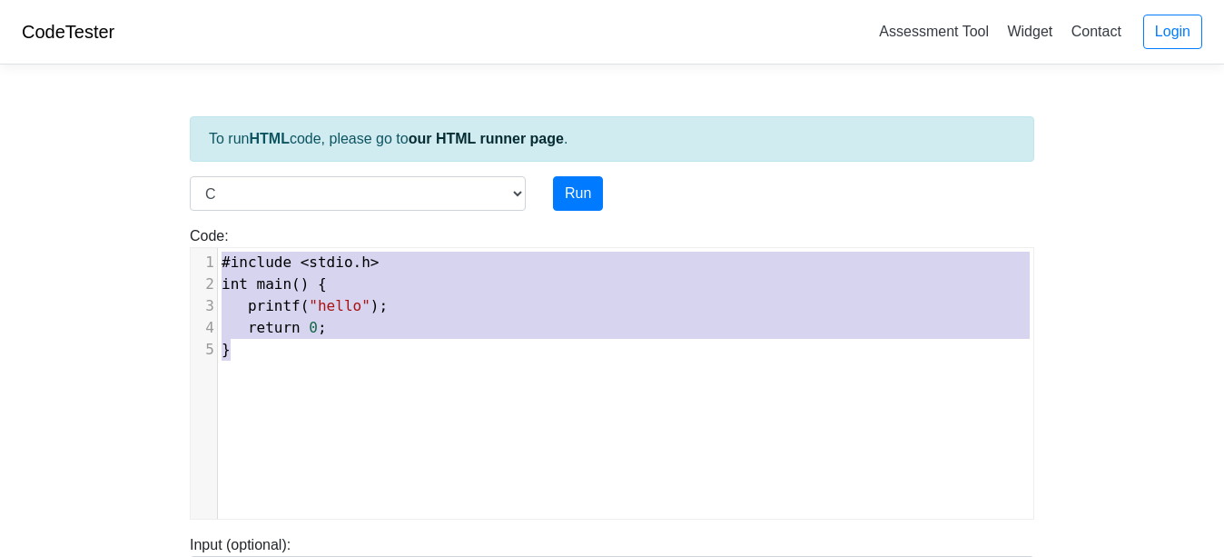
drag, startPoint x: 272, startPoint y: 332, endPoint x: 203, endPoint y: 255, distance: 103.6
click at [203, 255] on div "x 1 #include < stdio . h > 2 int main () { 3 printf ( "hello" ); 4 return 0 ; 5…" at bounding box center [626, 397] width 870 height 298
paste textarea
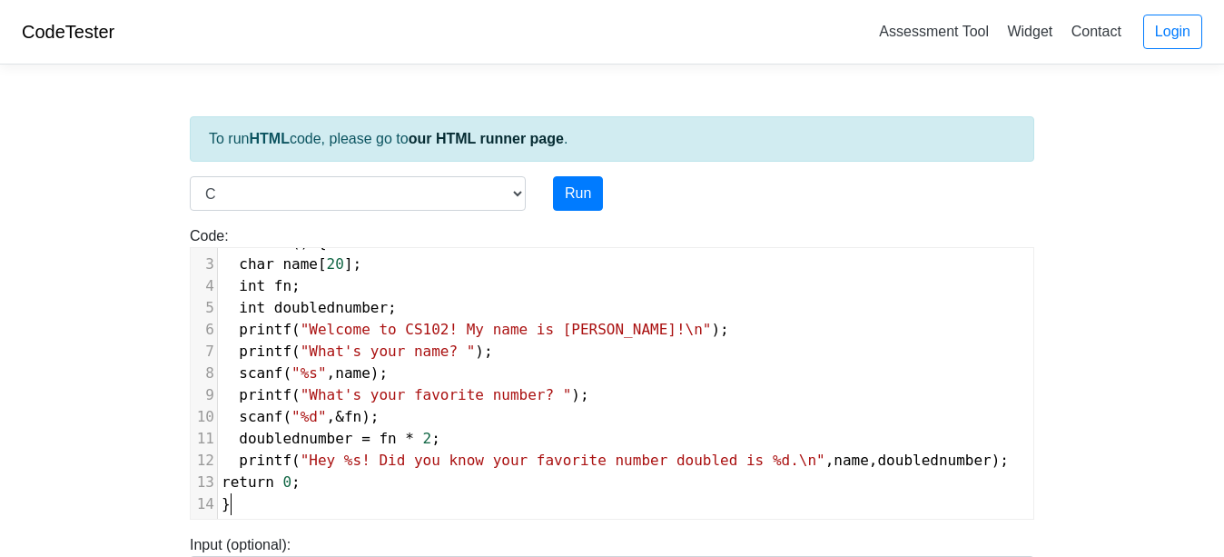
scroll to position [42, 0]
click at [562, 194] on button "Run" at bounding box center [578, 193] width 50 height 35
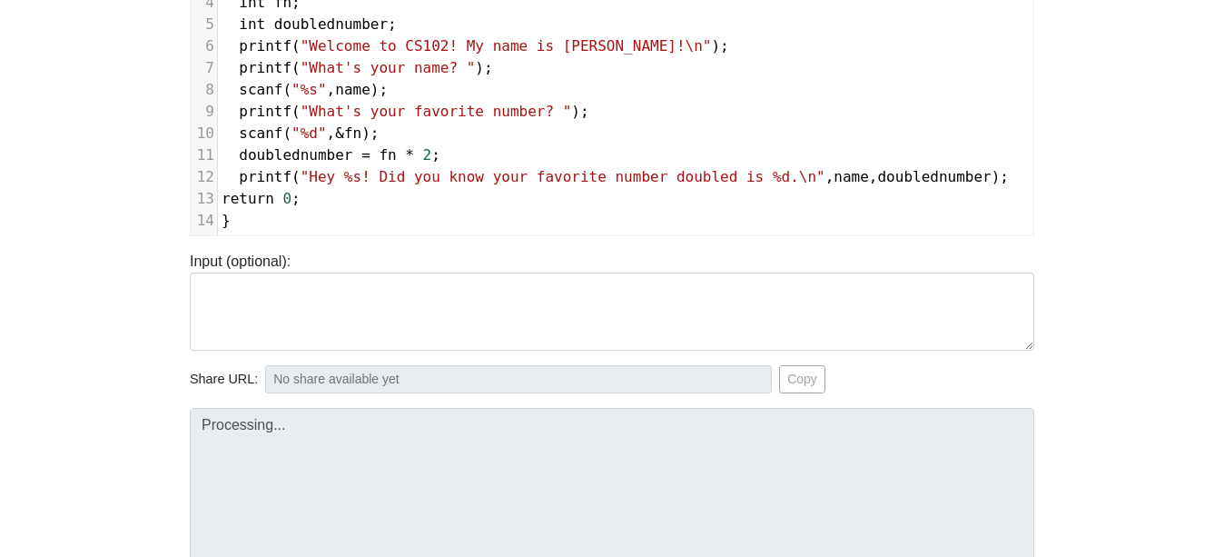
scroll to position [314, 0]
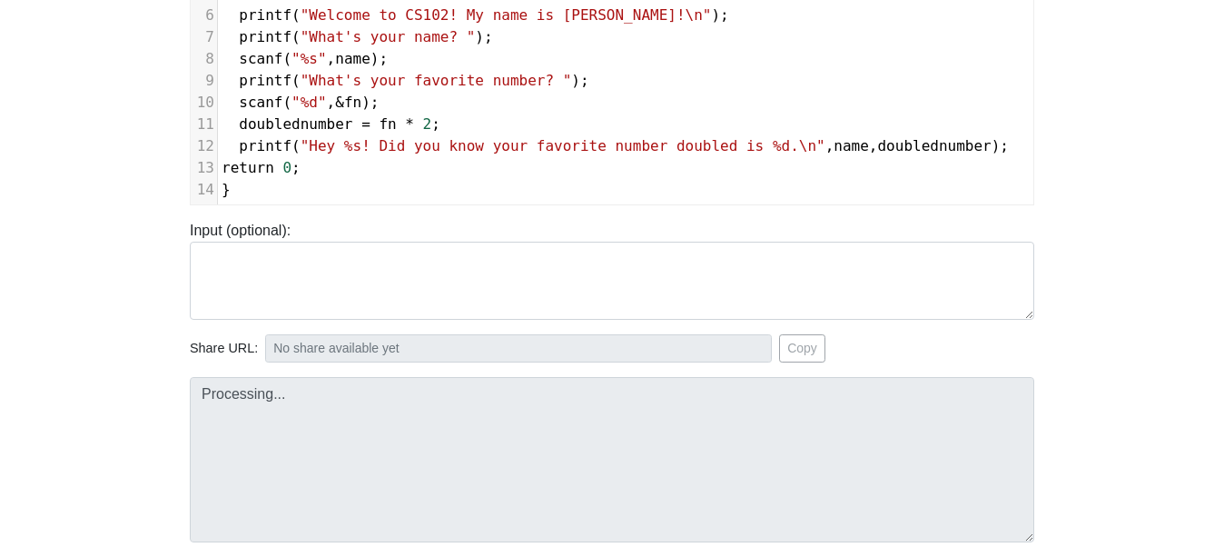
type textarea "error: <h1>Server Error (500)</h1>"
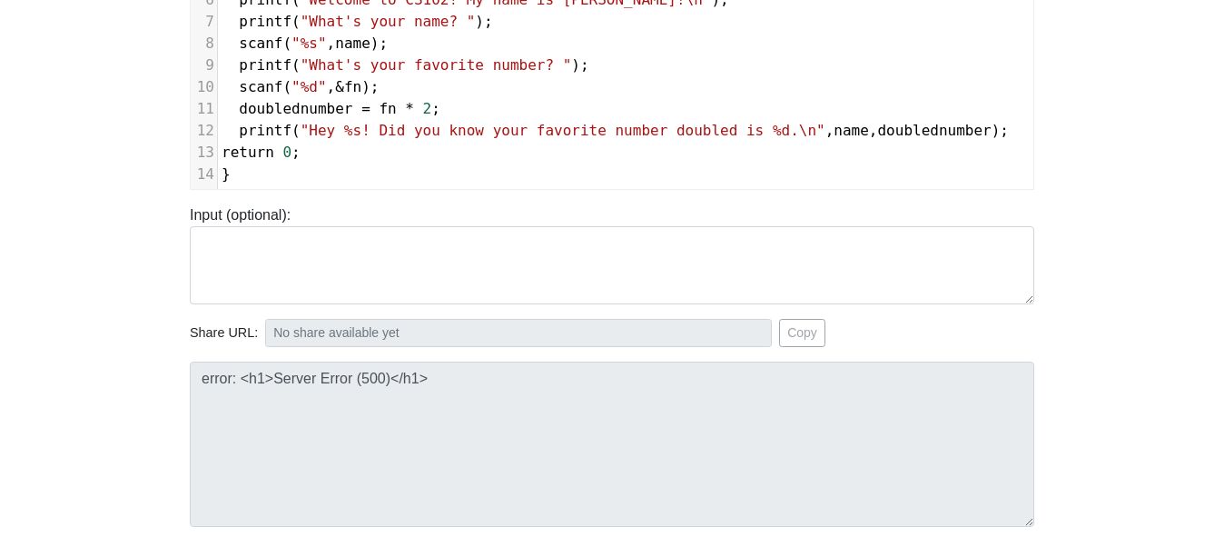
scroll to position [333, 0]
